Goal: Navigation & Orientation: Find specific page/section

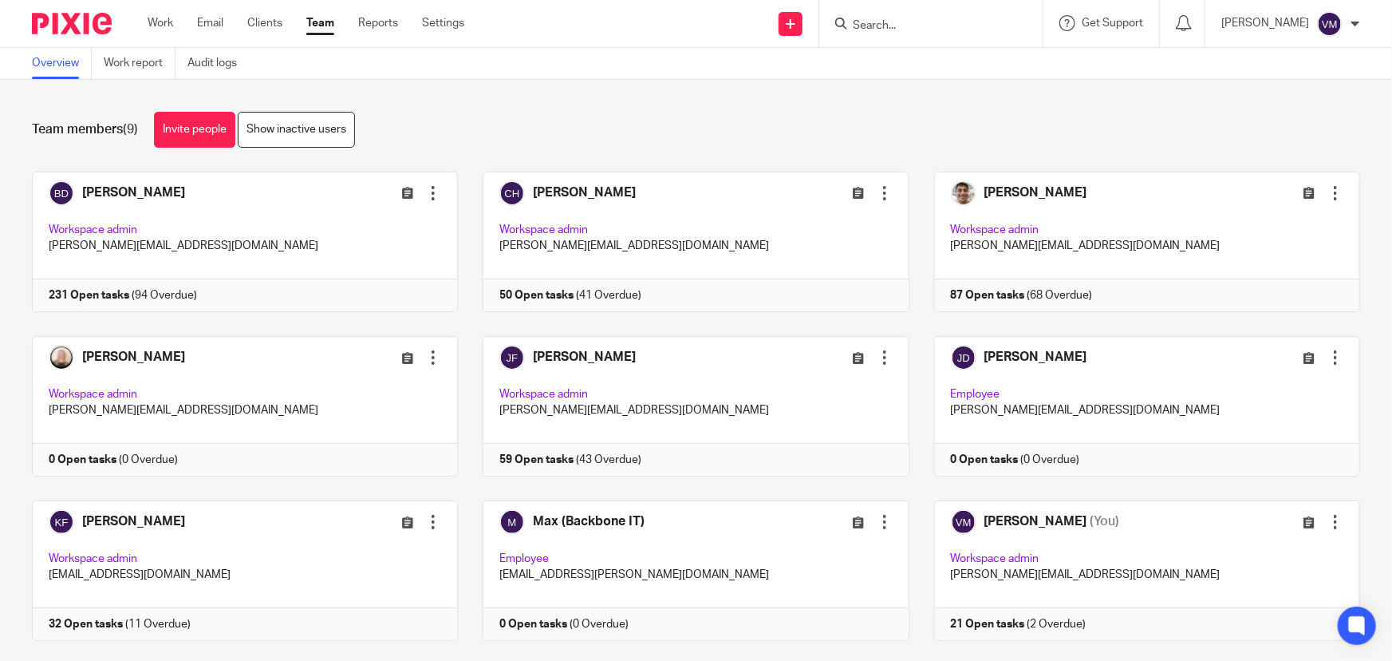
click at [324, 18] on link "Team" at bounding box center [320, 23] width 28 height 16
click at [221, 64] on link "Audit logs" at bounding box center [218, 63] width 61 height 31
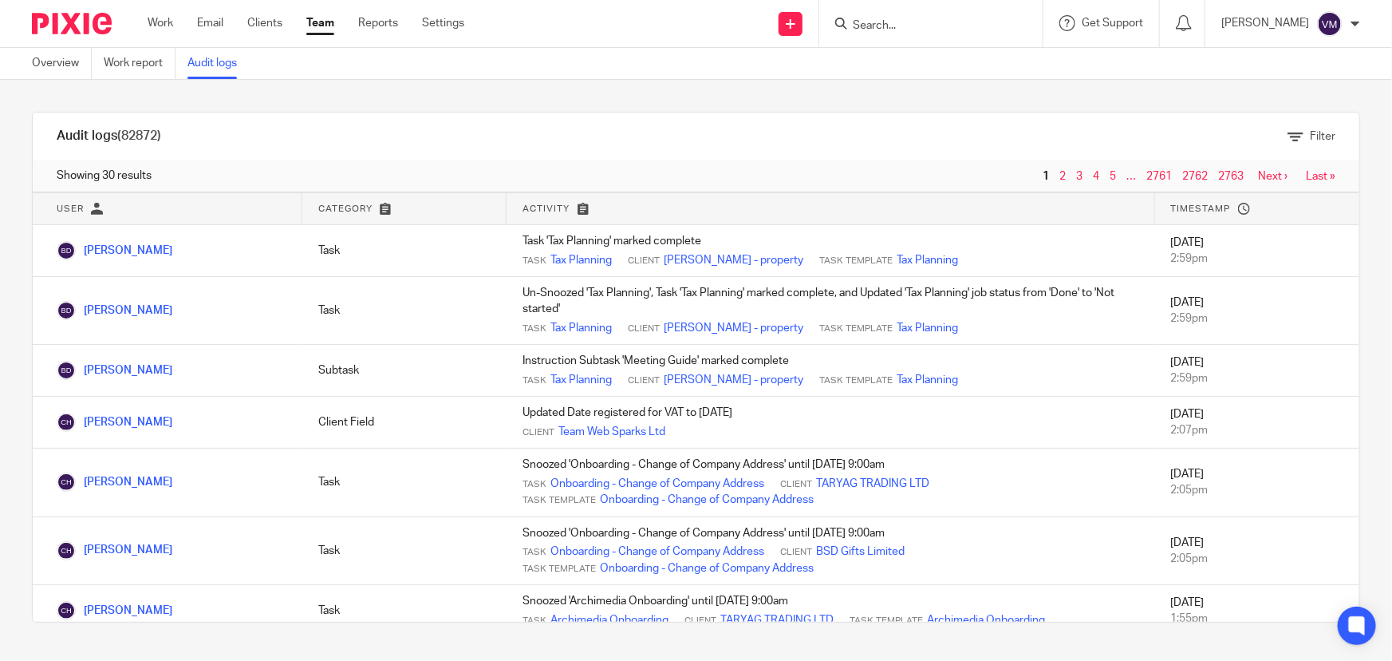
click at [314, 22] on link "Team" at bounding box center [320, 23] width 28 height 16
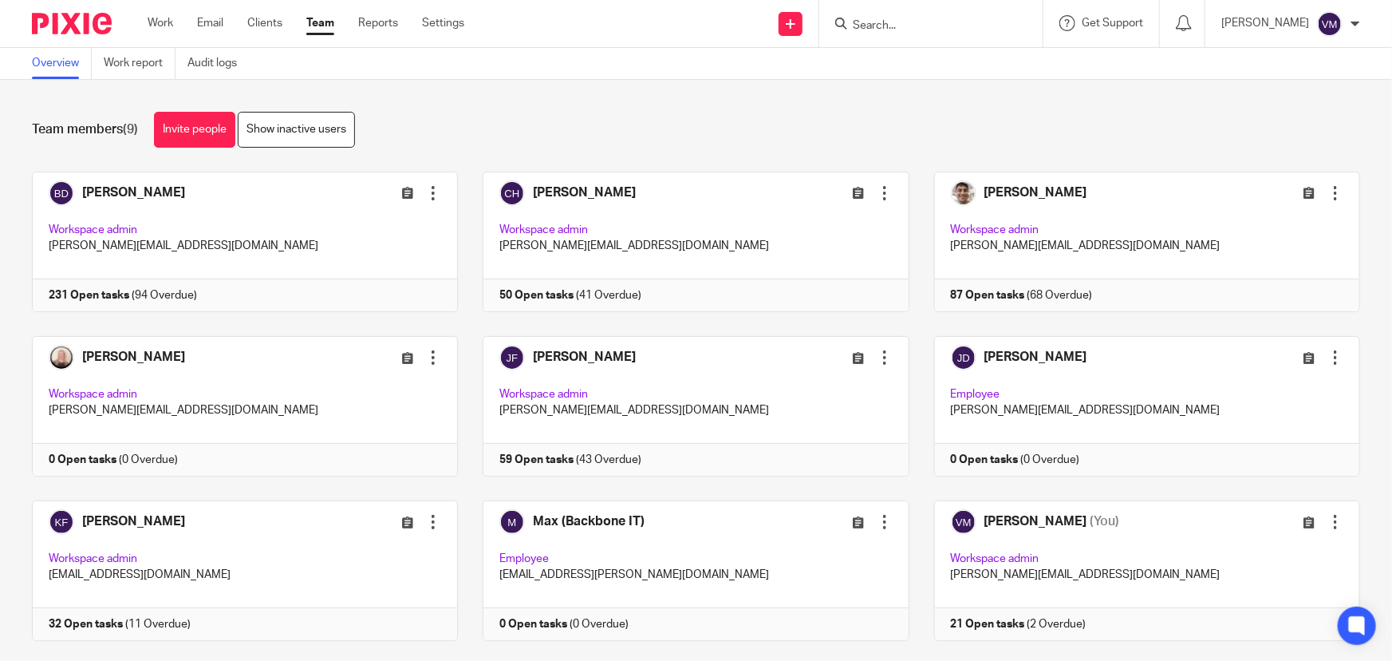
click at [318, 22] on link "Team" at bounding box center [320, 23] width 28 height 16
